Goal: Find specific page/section: Find specific page/section

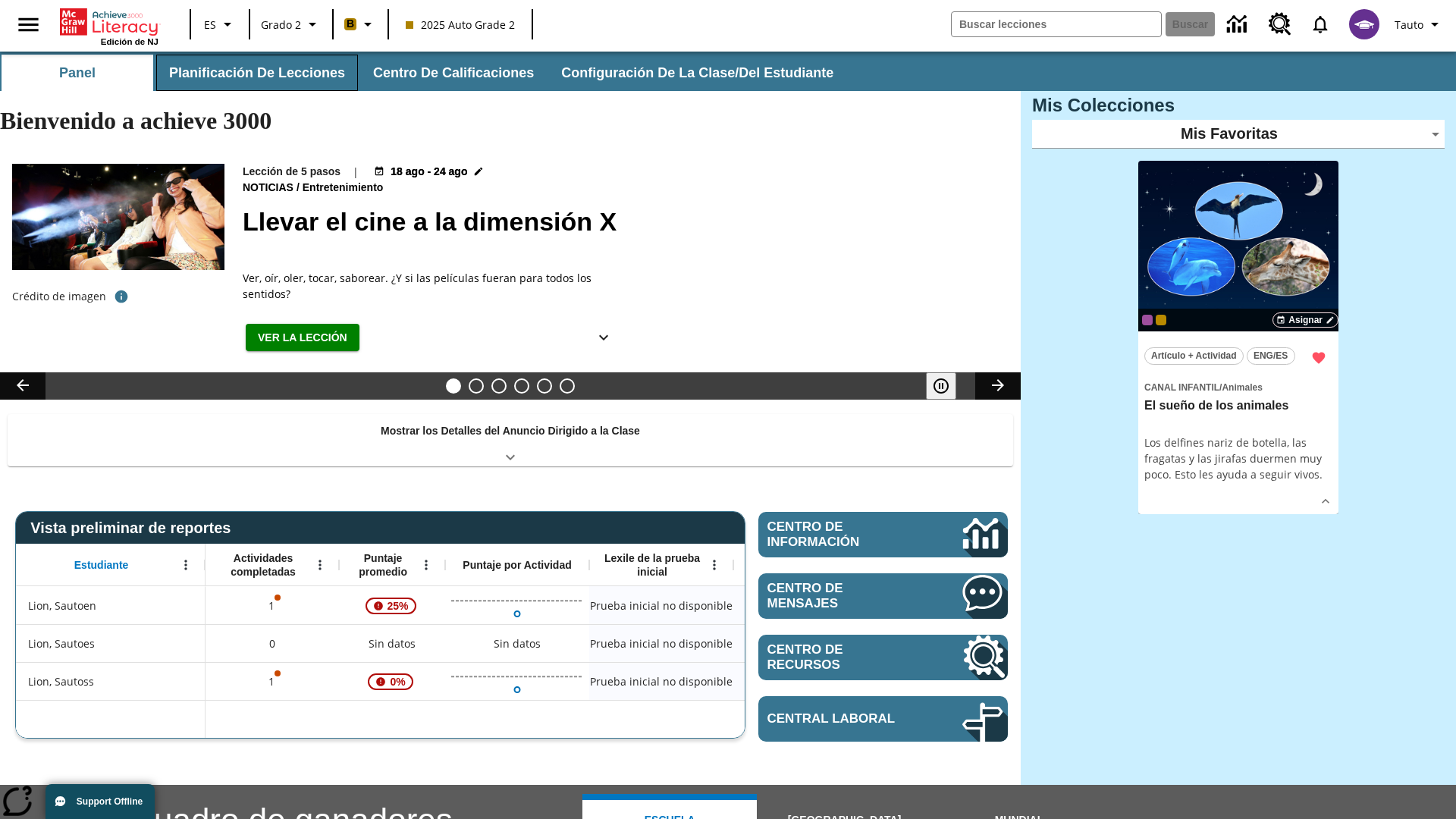
click at [254, 73] on button "Planificación de lecciones" at bounding box center [257, 73] width 202 height 37
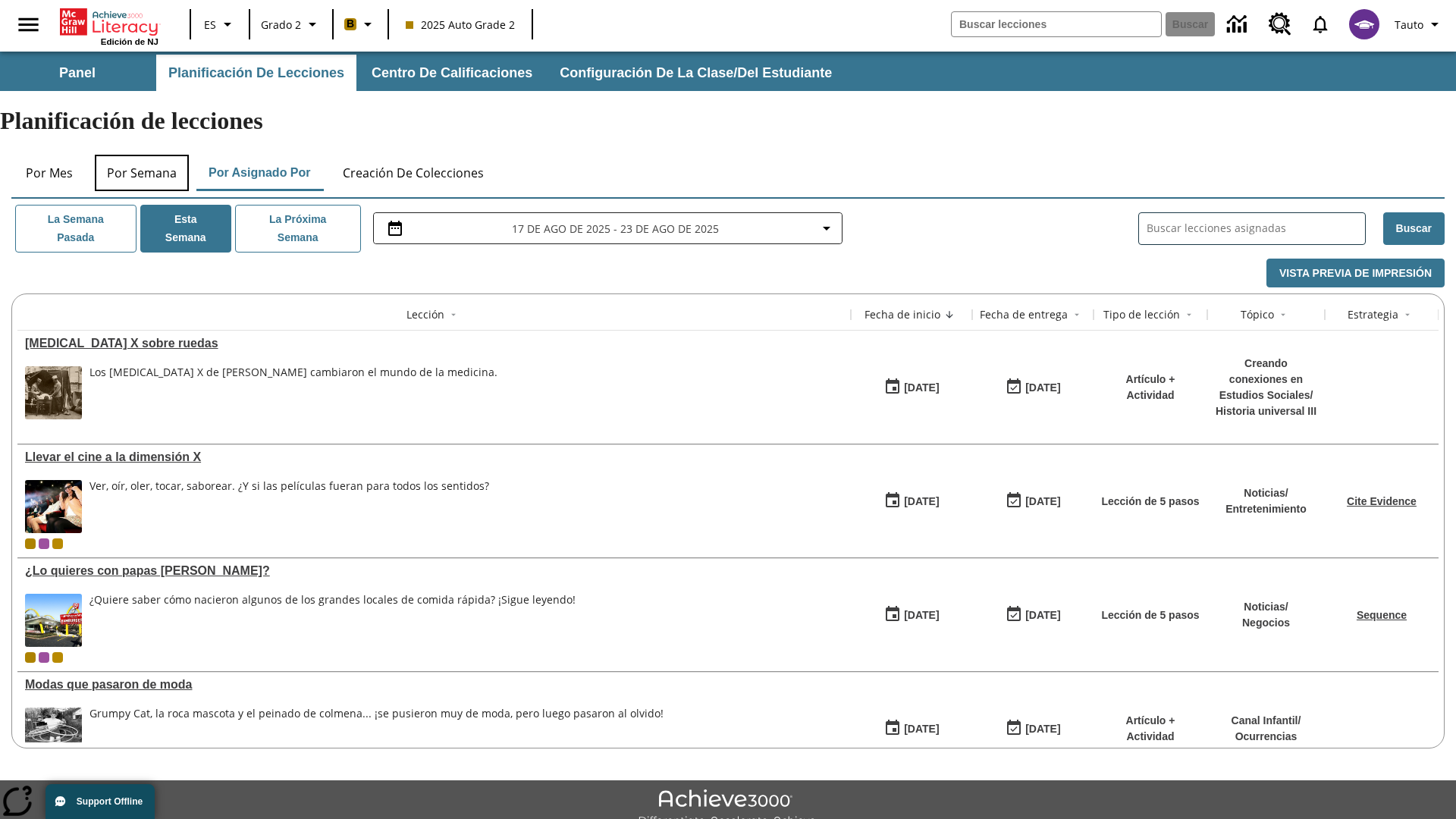
click at [142, 155] on button "Por semana" at bounding box center [141, 173] width 94 height 37
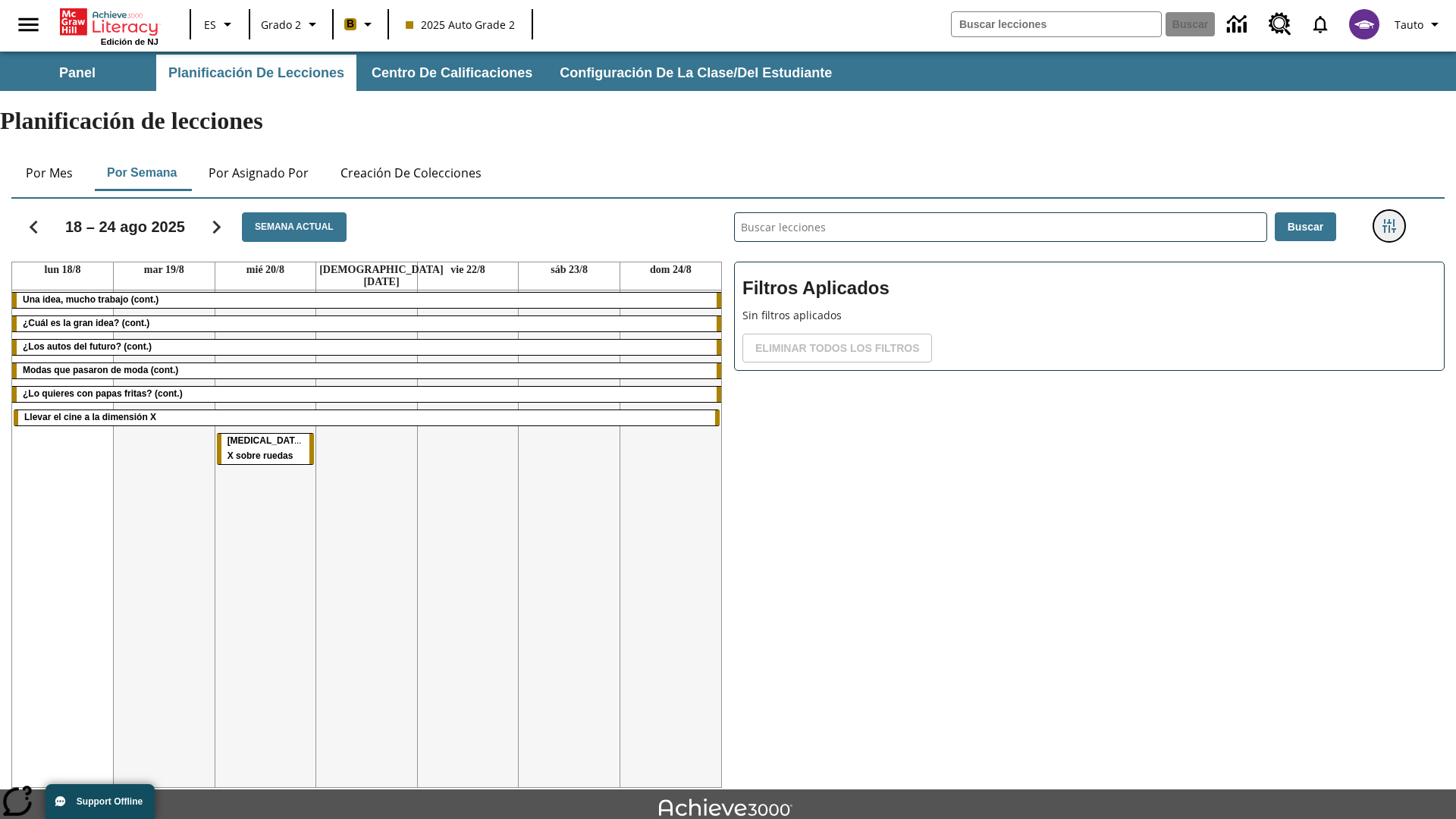
click at [1388, 219] on icon "Menú lateral de filtros" at bounding box center [1389, 226] width 13 height 13
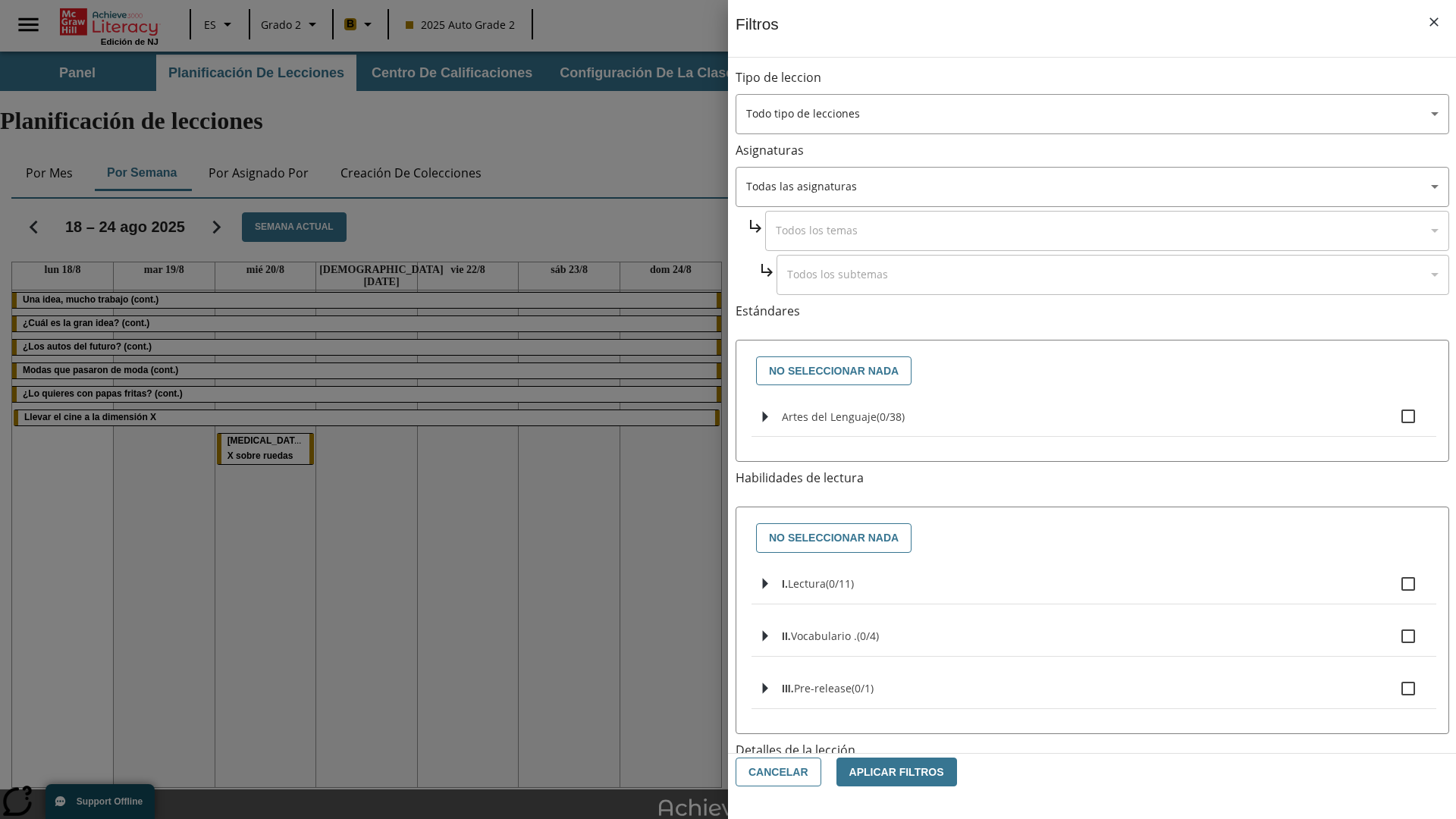
click at [1092, 685] on body "Saltar al contenido principal Edición de NJ ES Grado 2 B 2025 Auto Grade 2 Busc…" at bounding box center [728, 469] width 1456 height 836
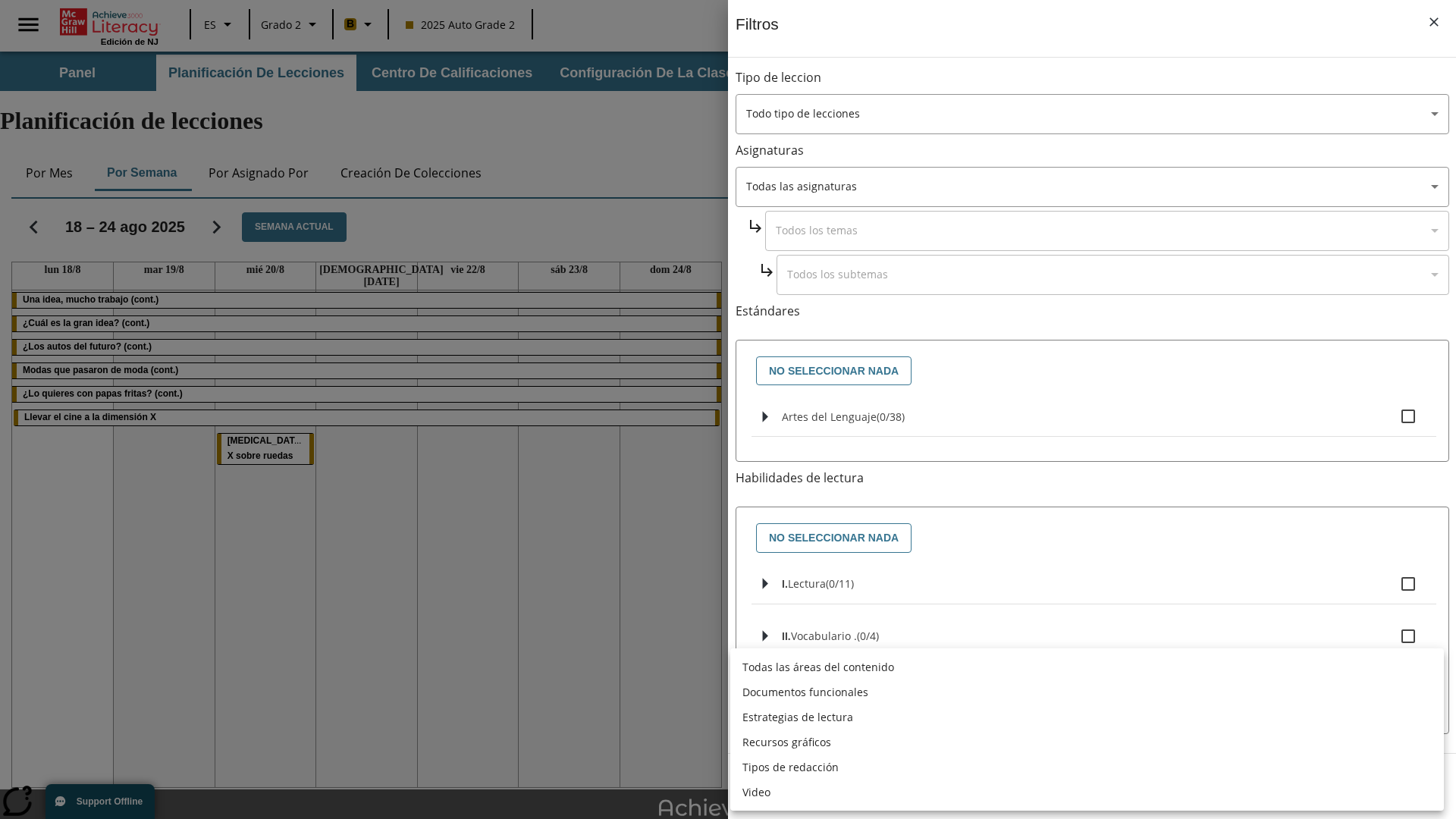
scroll to position [474, 0]
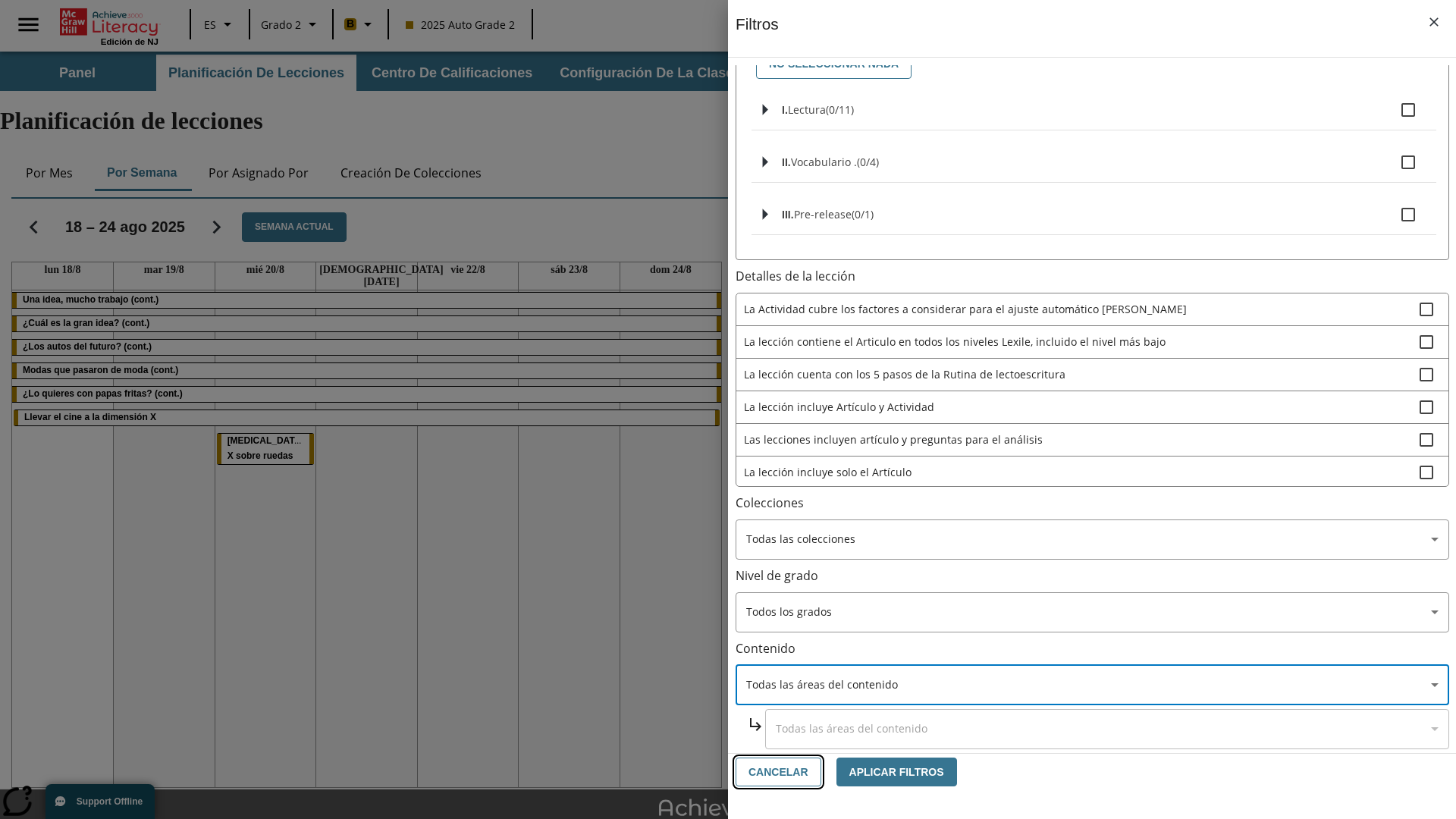
click at [776, 772] on button "Cancelar" at bounding box center [779, 772] width 85 height 29
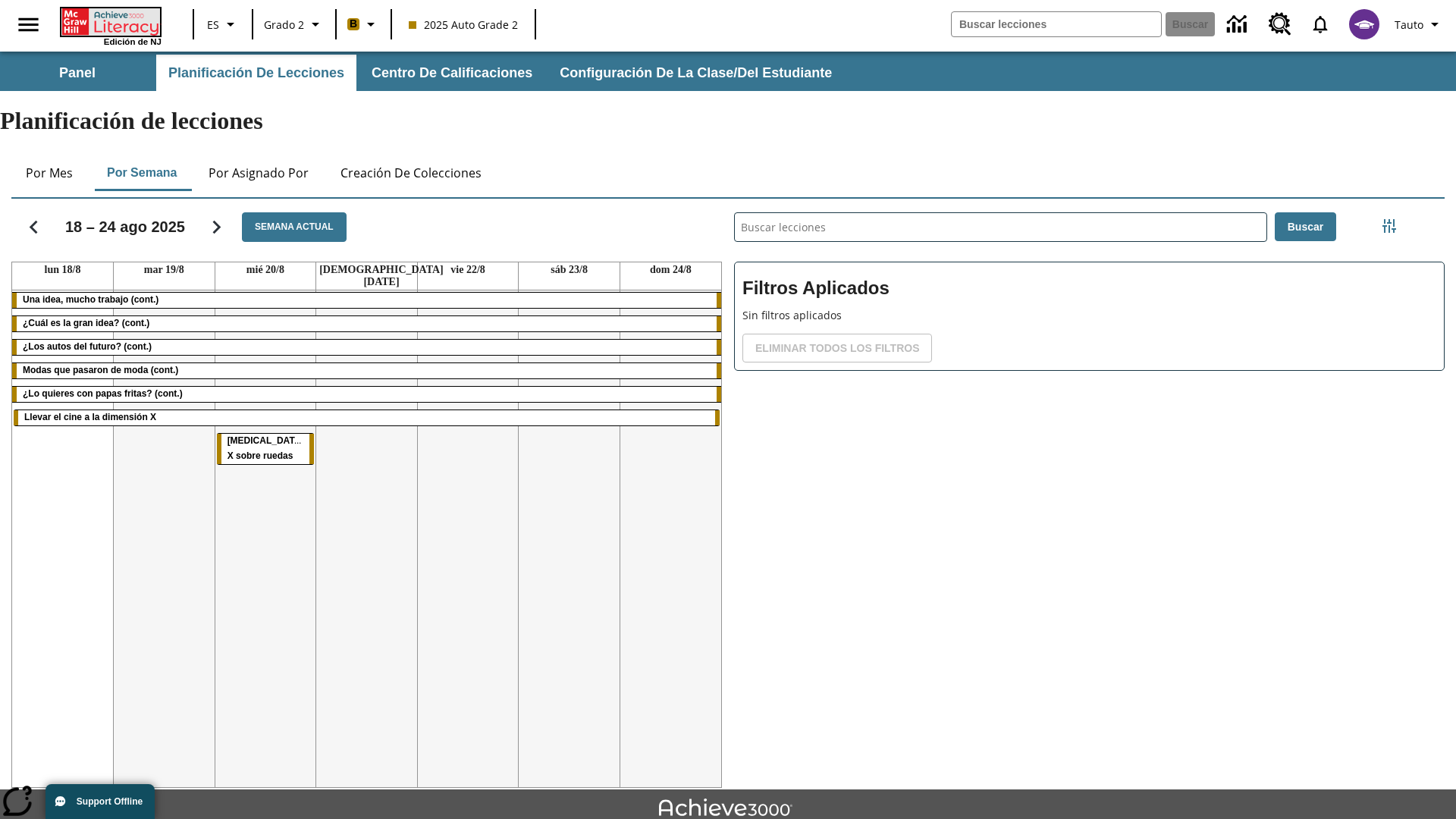
click at [110, 20] on icon "Portada" at bounding box center [111, 22] width 101 height 28
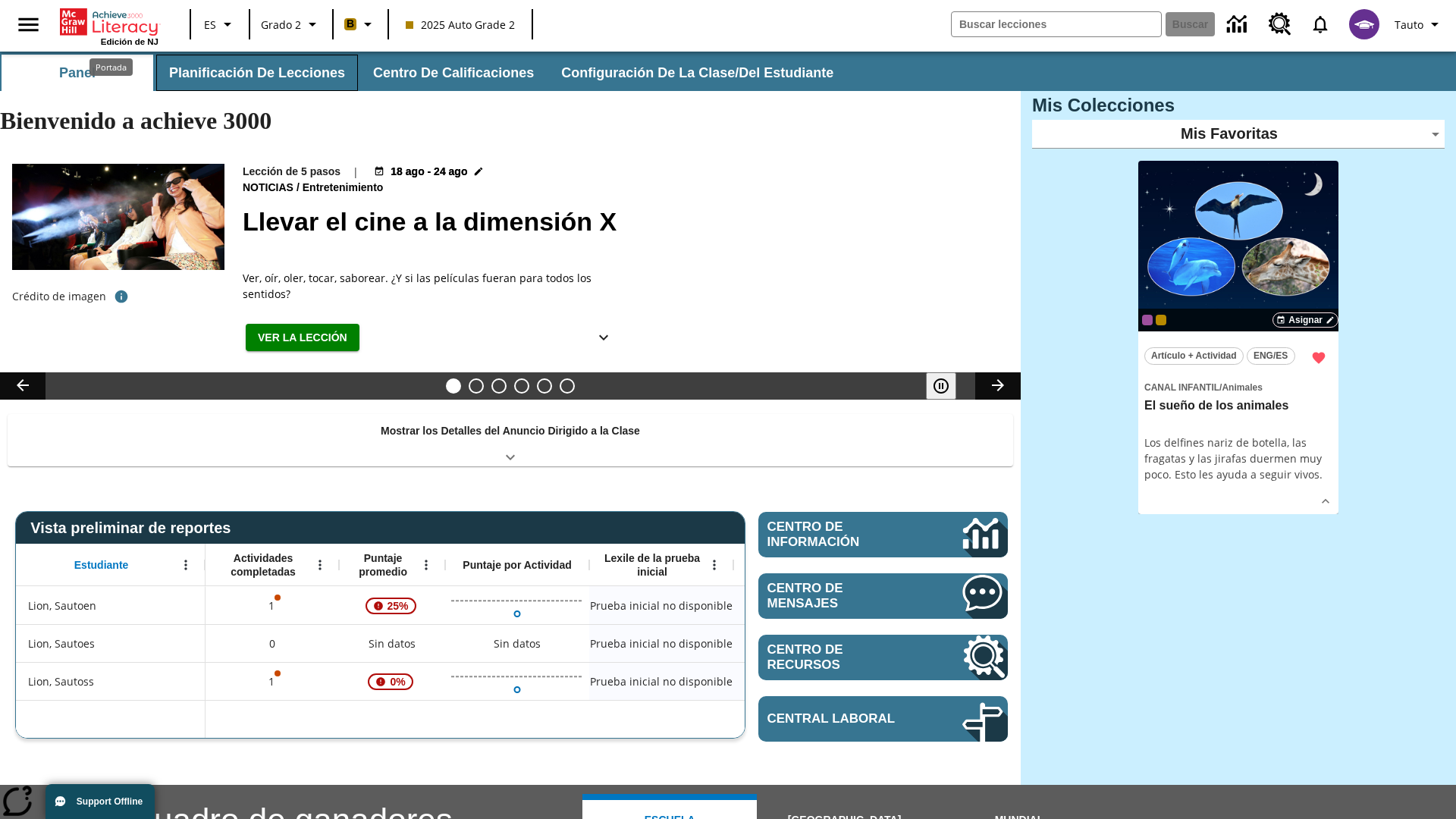
click at [254, 73] on button "Planificación de lecciones" at bounding box center [257, 73] width 202 height 37
